Goal: Task Accomplishment & Management: Use online tool/utility

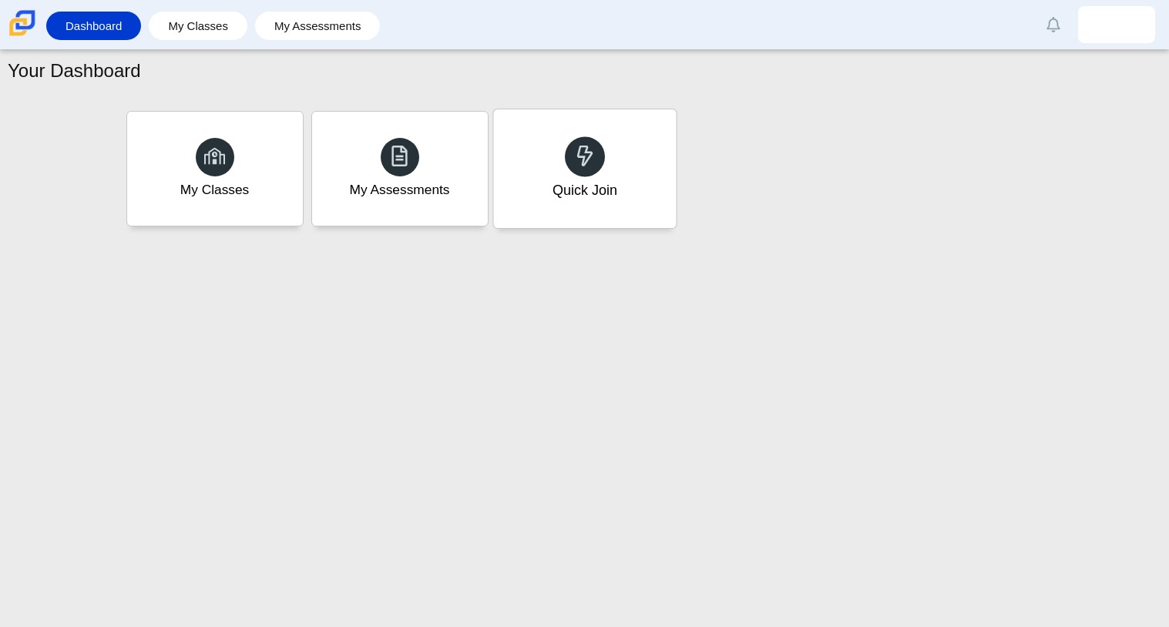
click at [601, 167] on div "Quick Join" at bounding box center [584, 168] width 183 height 119
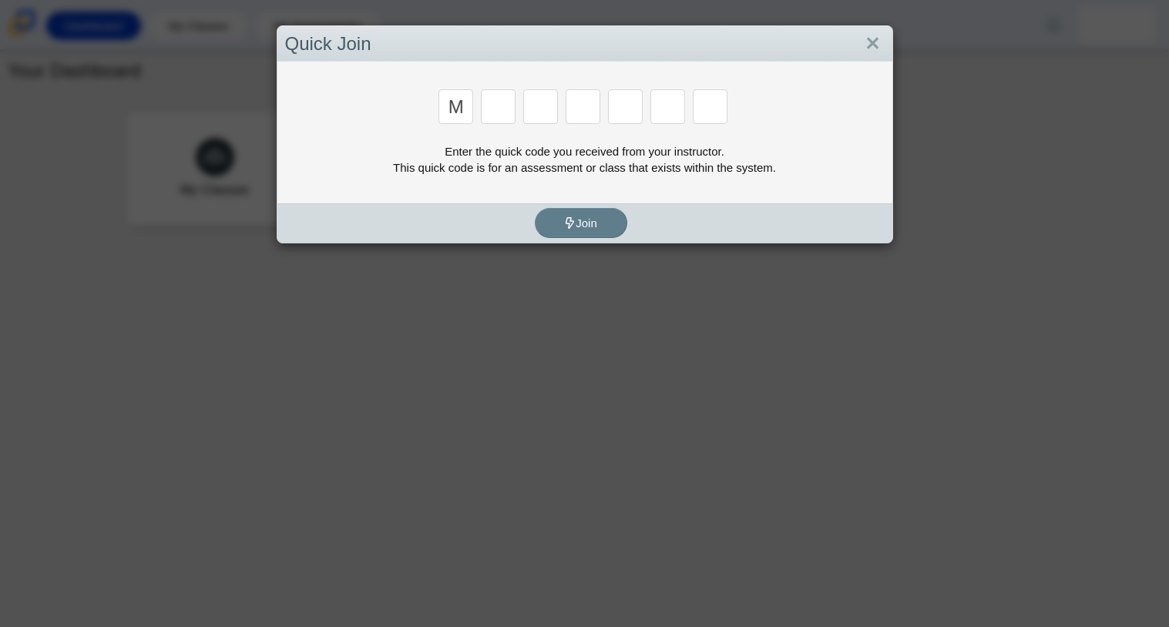
type input "m"
type input "f"
type input "7"
type input "m"
type input "c"
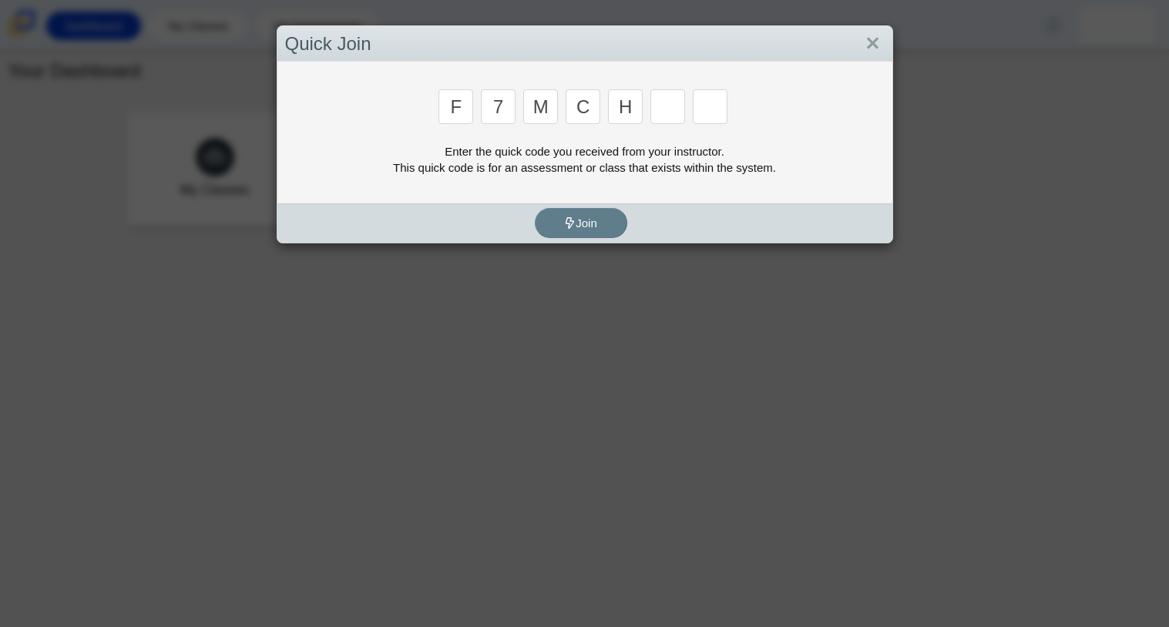
type input "h"
type input "w"
type input "k"
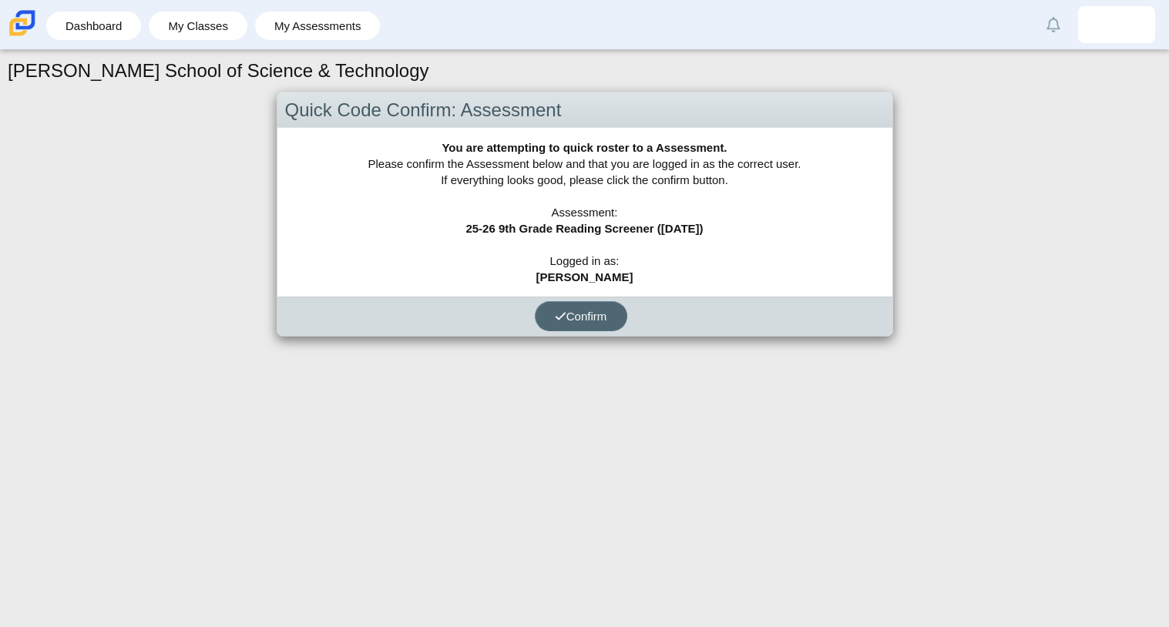
click at [580, 327] on button "Confirm" at bounding box center [581, 316] width 92 height 30
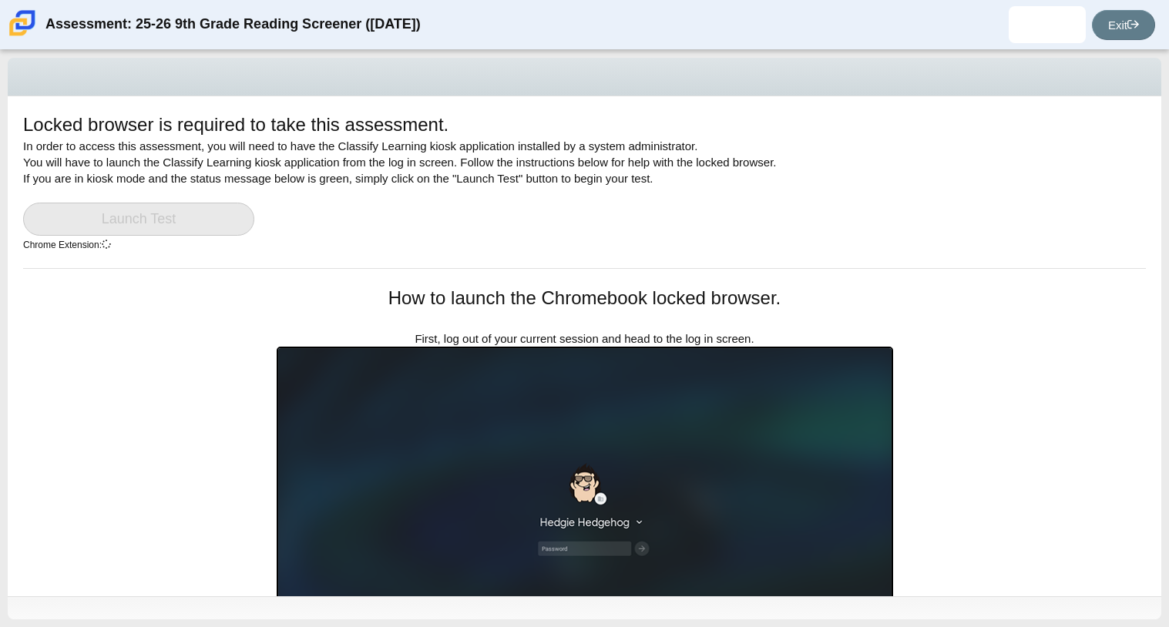
click at [149, 220] on link "Launch Test" at bounding box center [138, 219] width 231 height 33
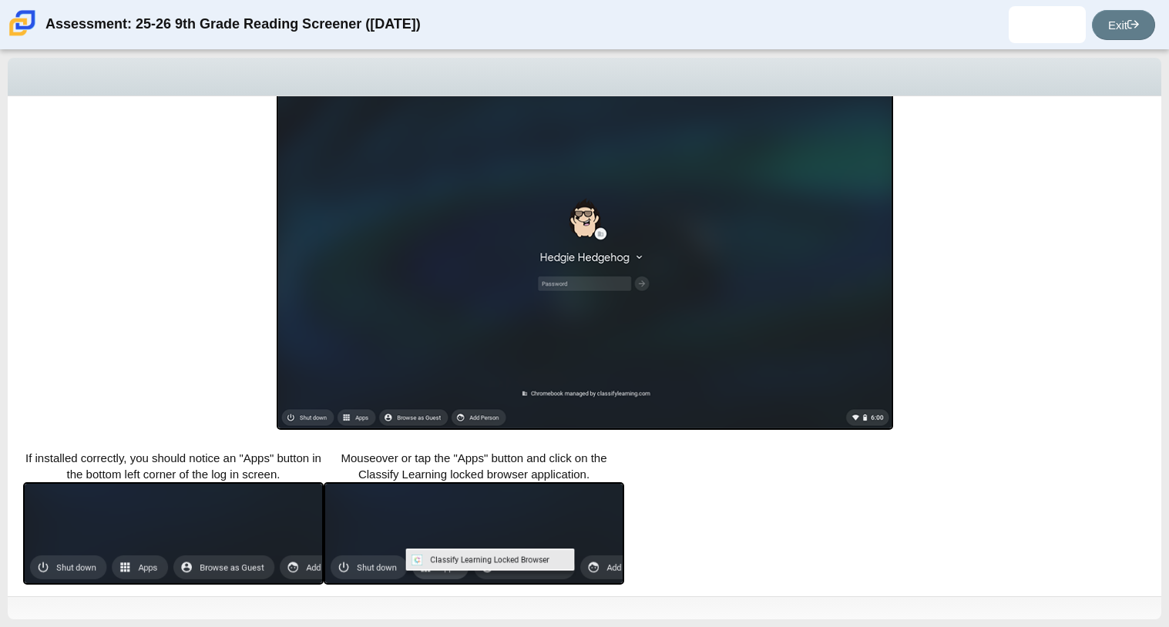
scroll to position [274, 0]
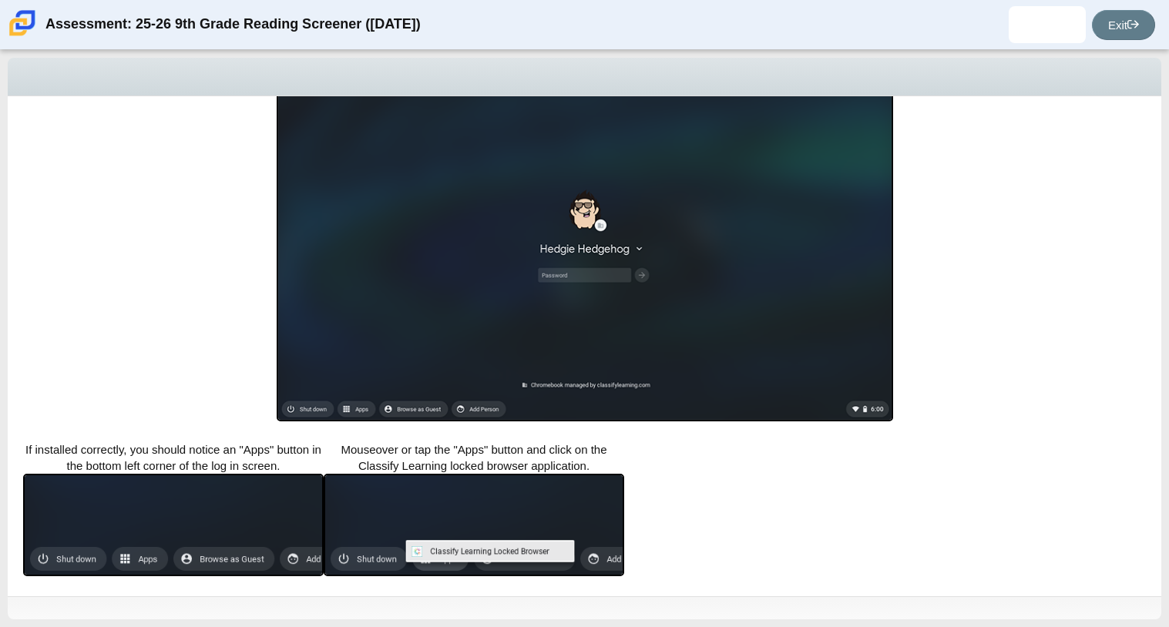
click at [194, 248] on div "Locked browser is required to take this assessment. In order to access this ass…" at bounding box center [585, 73] width 1154 height 500
click at [753, 236] on img at bounding box center [585, 247] width 616 height 348
